Goal: Find specific page/section: Find specific page/section

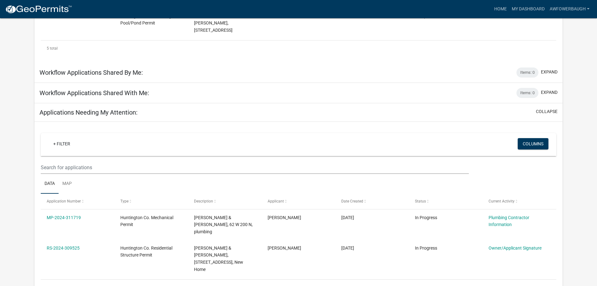
scroll to position [305, 0]
click at [71, 173] on link "Map" at bounding box center [67, 183] width 17 height 20
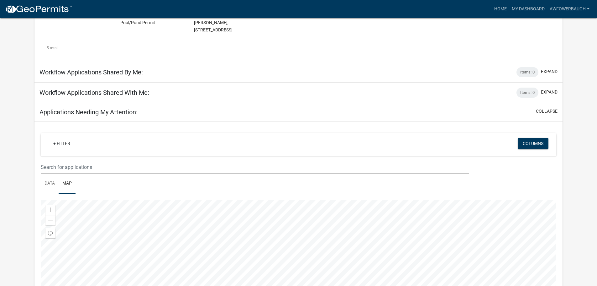
click at [175, 236] on div at bounding box center [299, 278] width 516 height 157
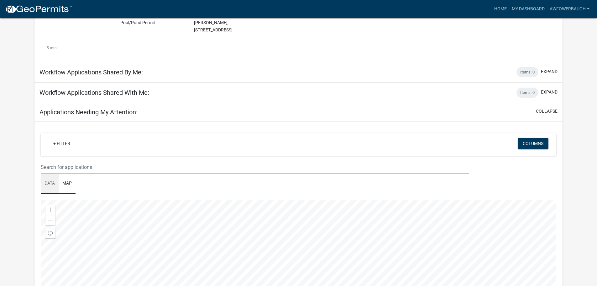
click at [47, 173] on link "Data" at bounding box center [50, 183] width 18 height 20
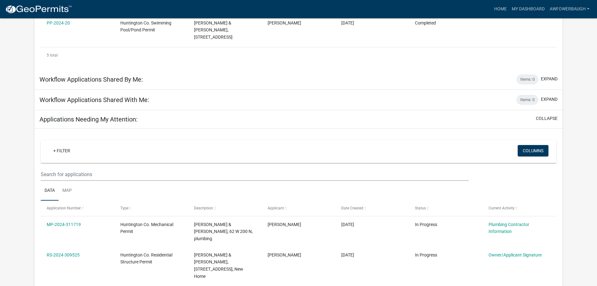
scroll to position [305, 0]
